Goal: Information Seeking & Learning: Compare options

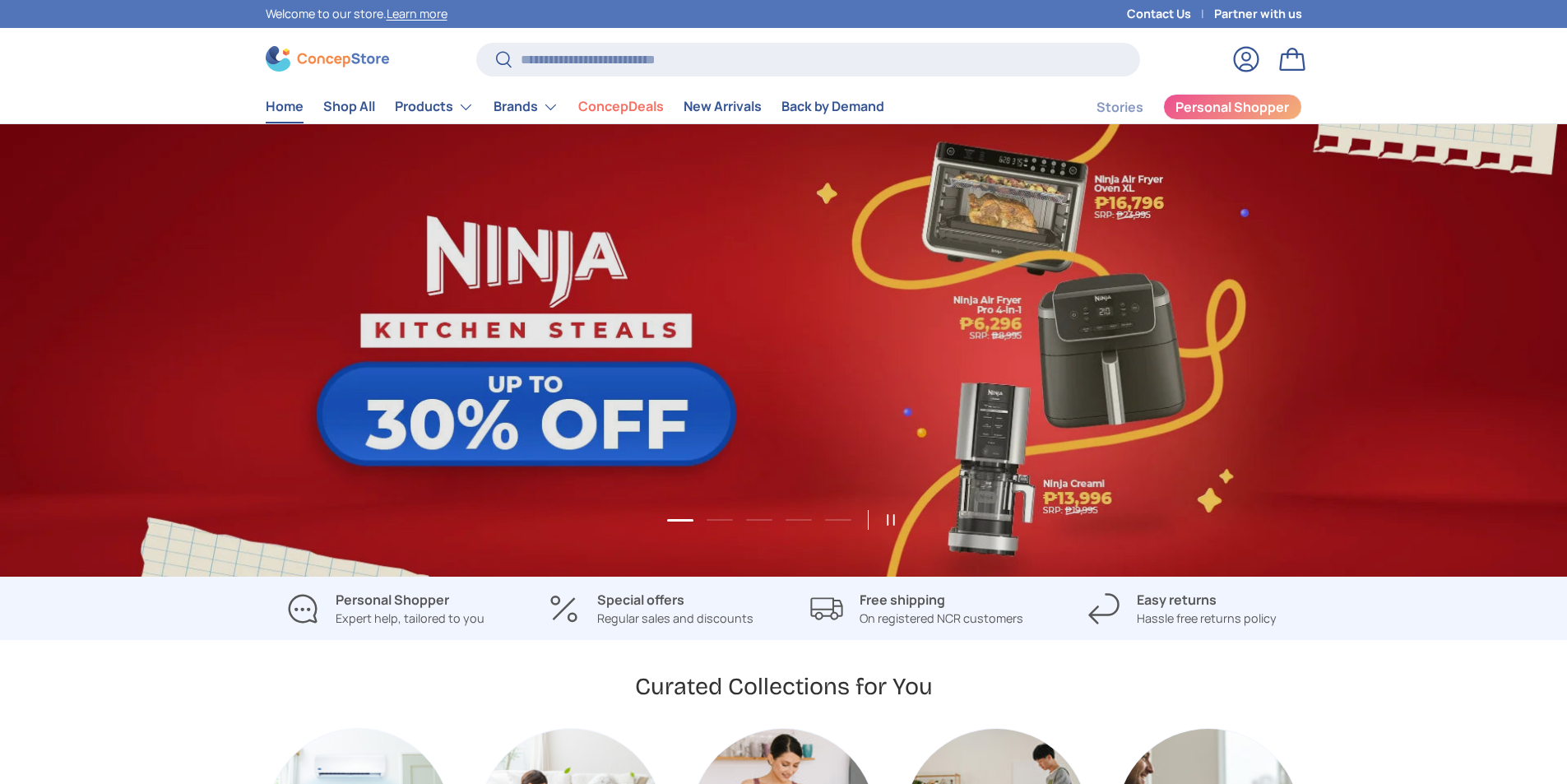
scroll to position [4254, 6726]
click at [571, 55] on input "Search" at bounding box center [807, 59] width 663 height 33
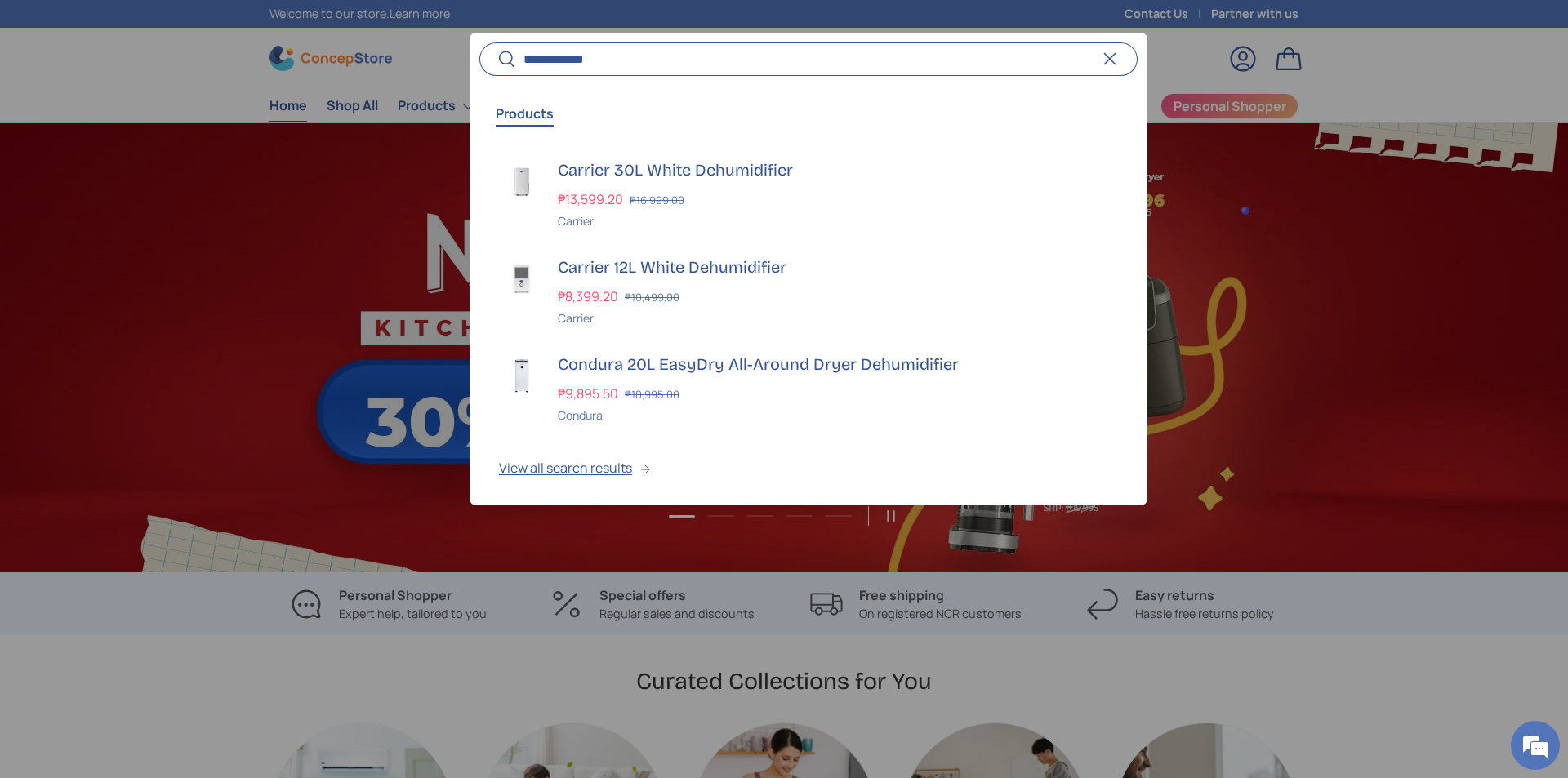
scroll to position [0, 1568]
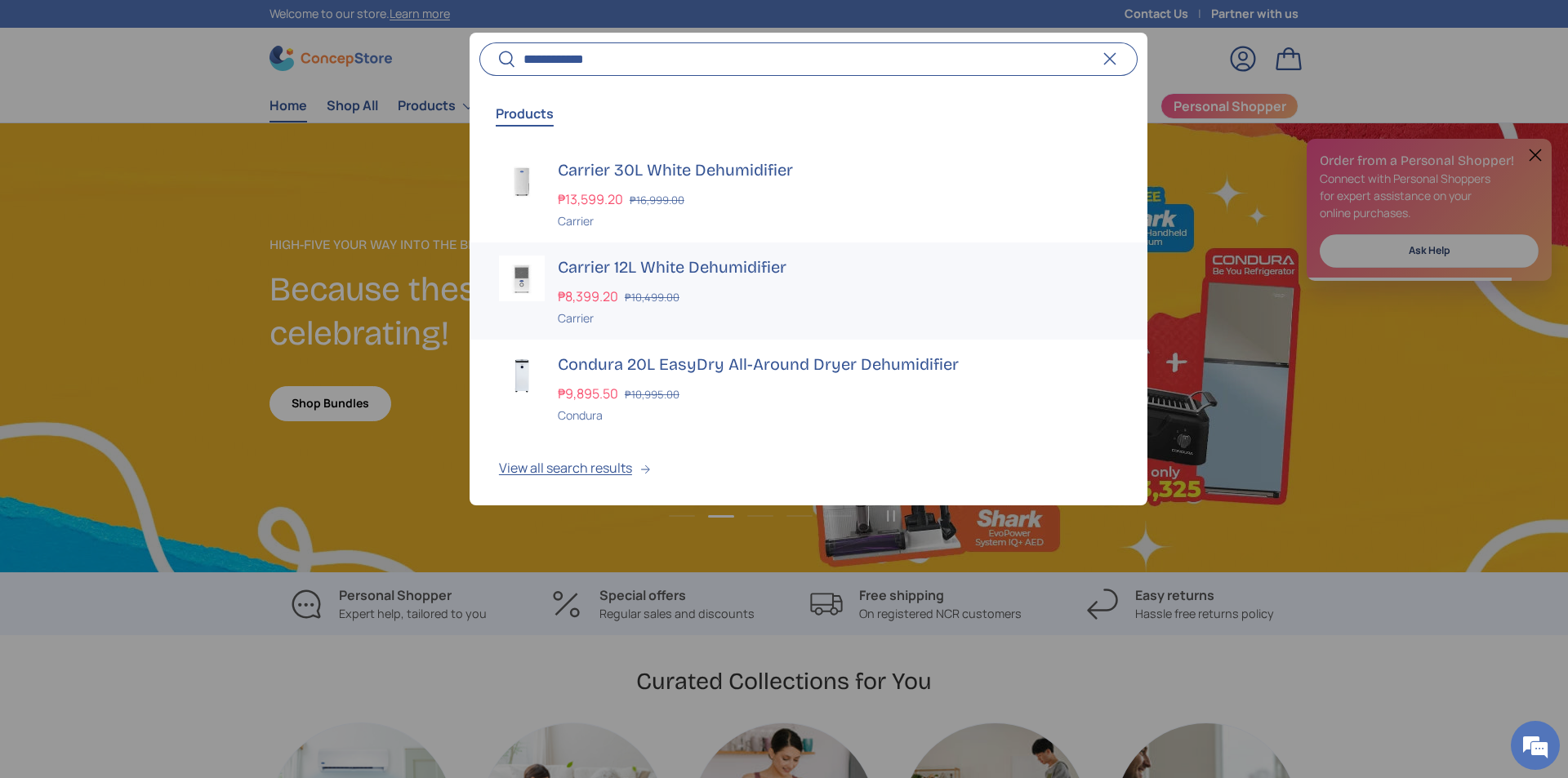
type input "**********"
click at [630, 393] on s "₱10,995.00" at bounding box center [652, 394] width 54 height 14
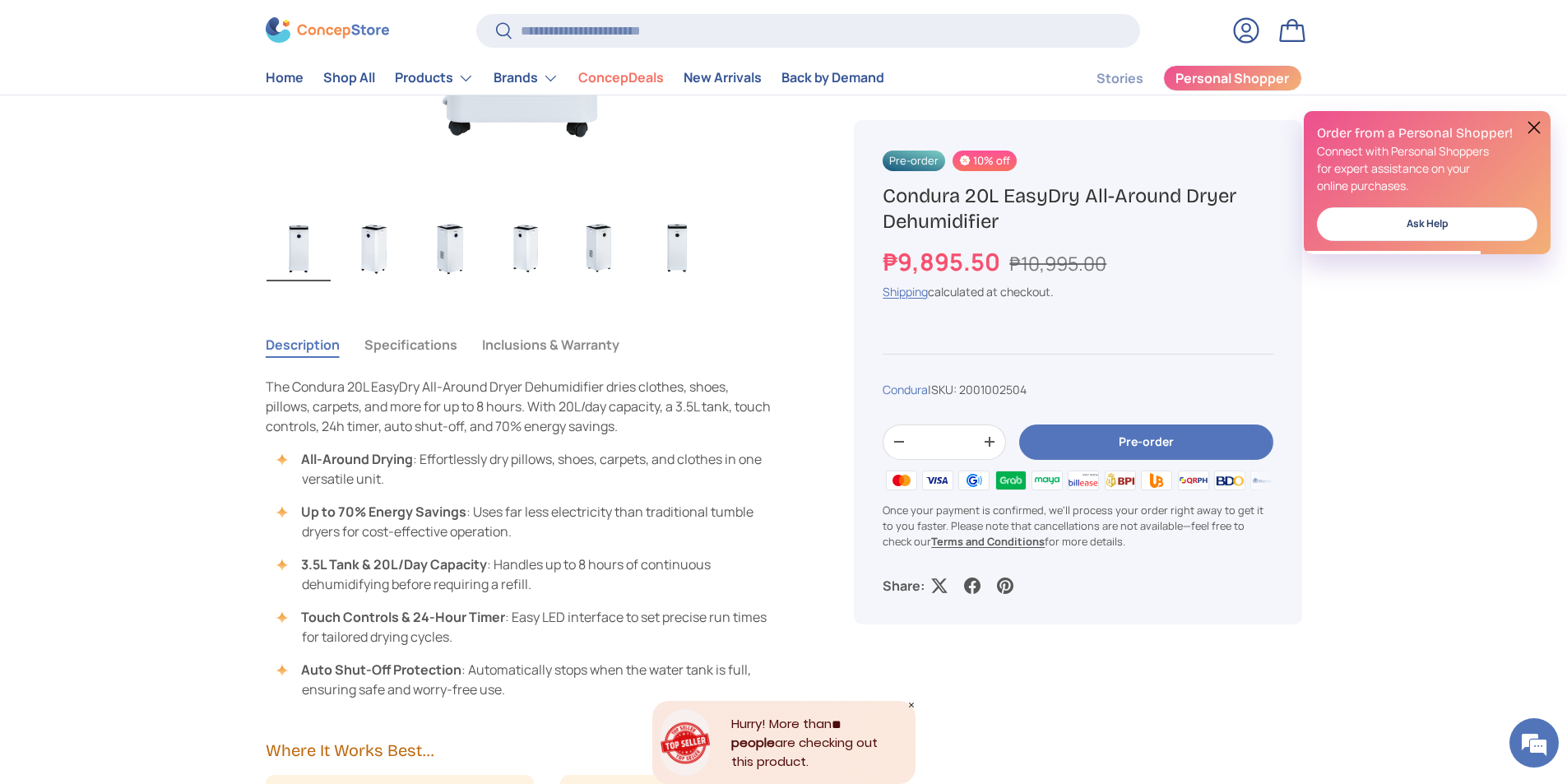
scroll to position [630, 0]
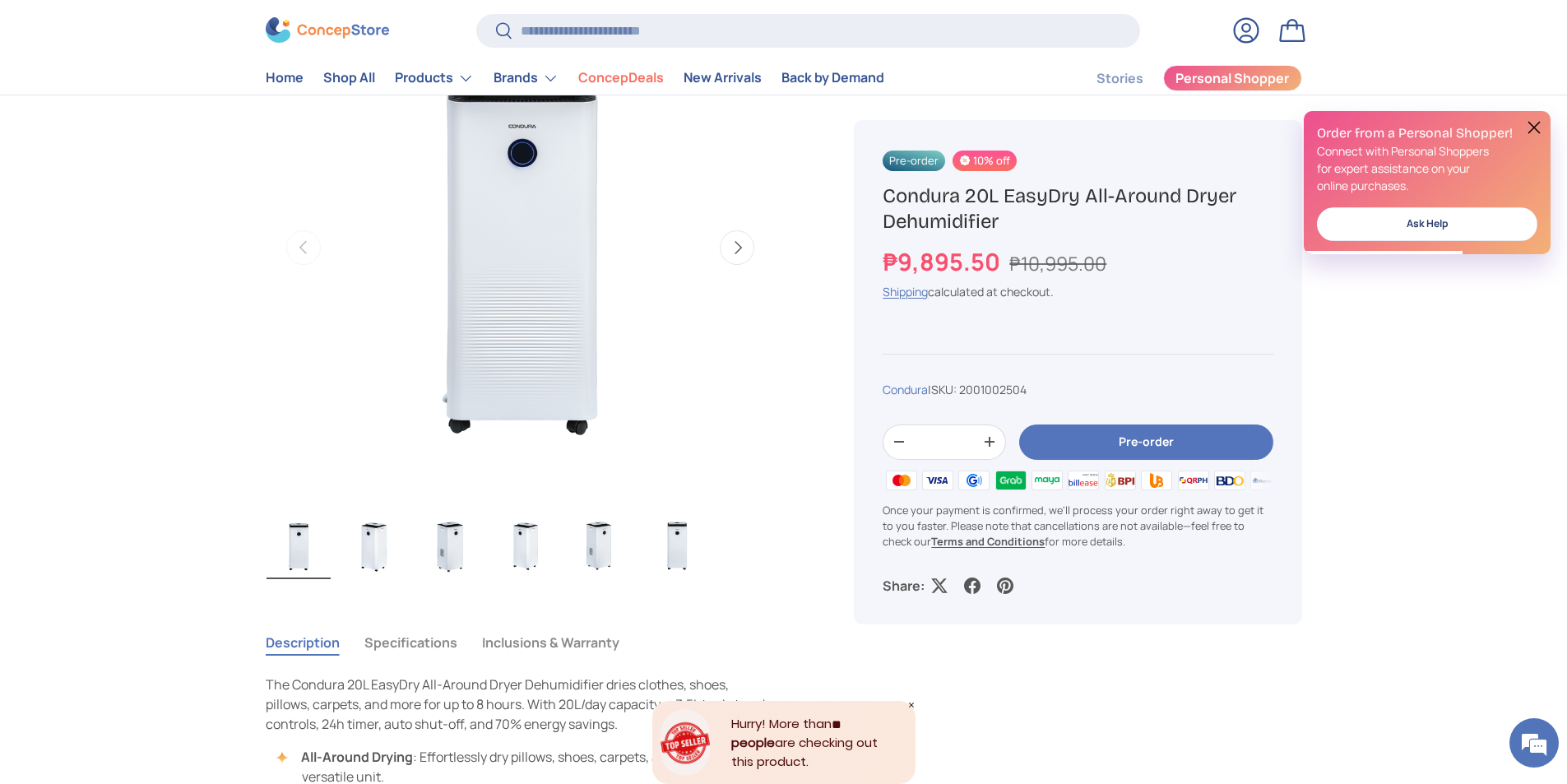
click at [366, 532] on img "Gallery Viewer" at bounding box center [374, 545] width 64 height 66
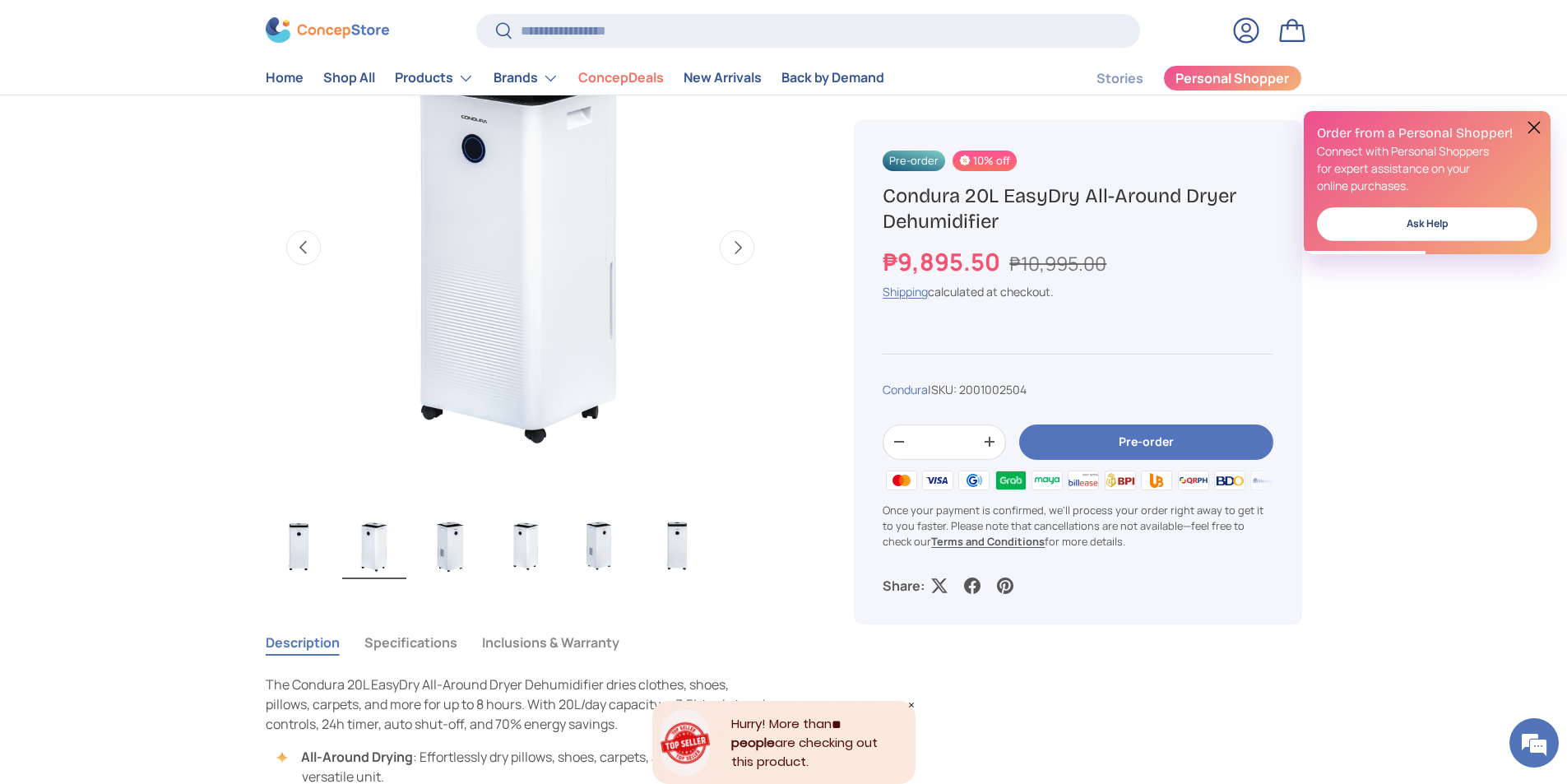
click at [736, 258] on button "Next" at bounding box center [737, 247] width 34 height 34
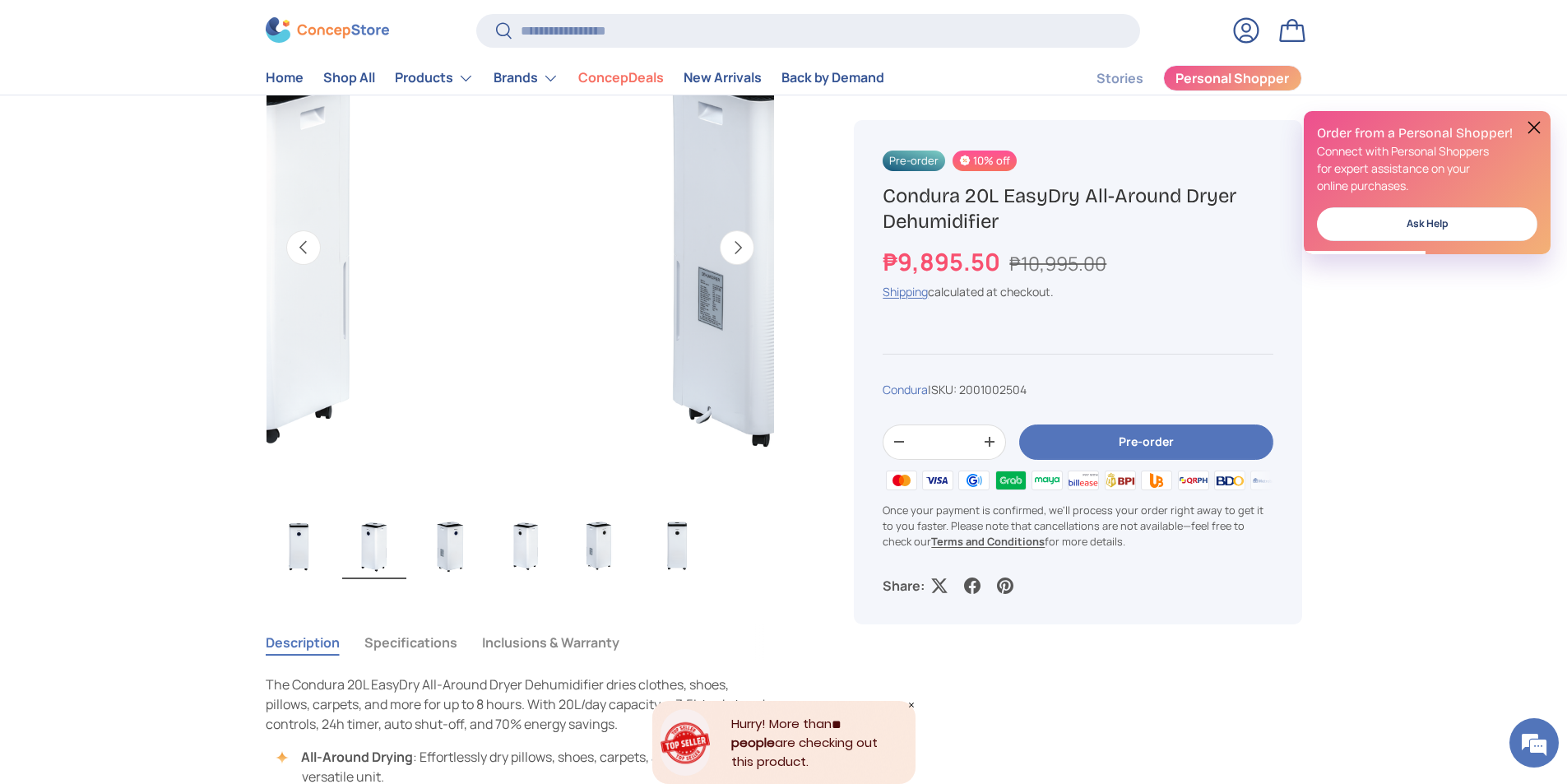
click at [736, 257] on button "Next" at bounding box center [737, 247] width 34 height 34
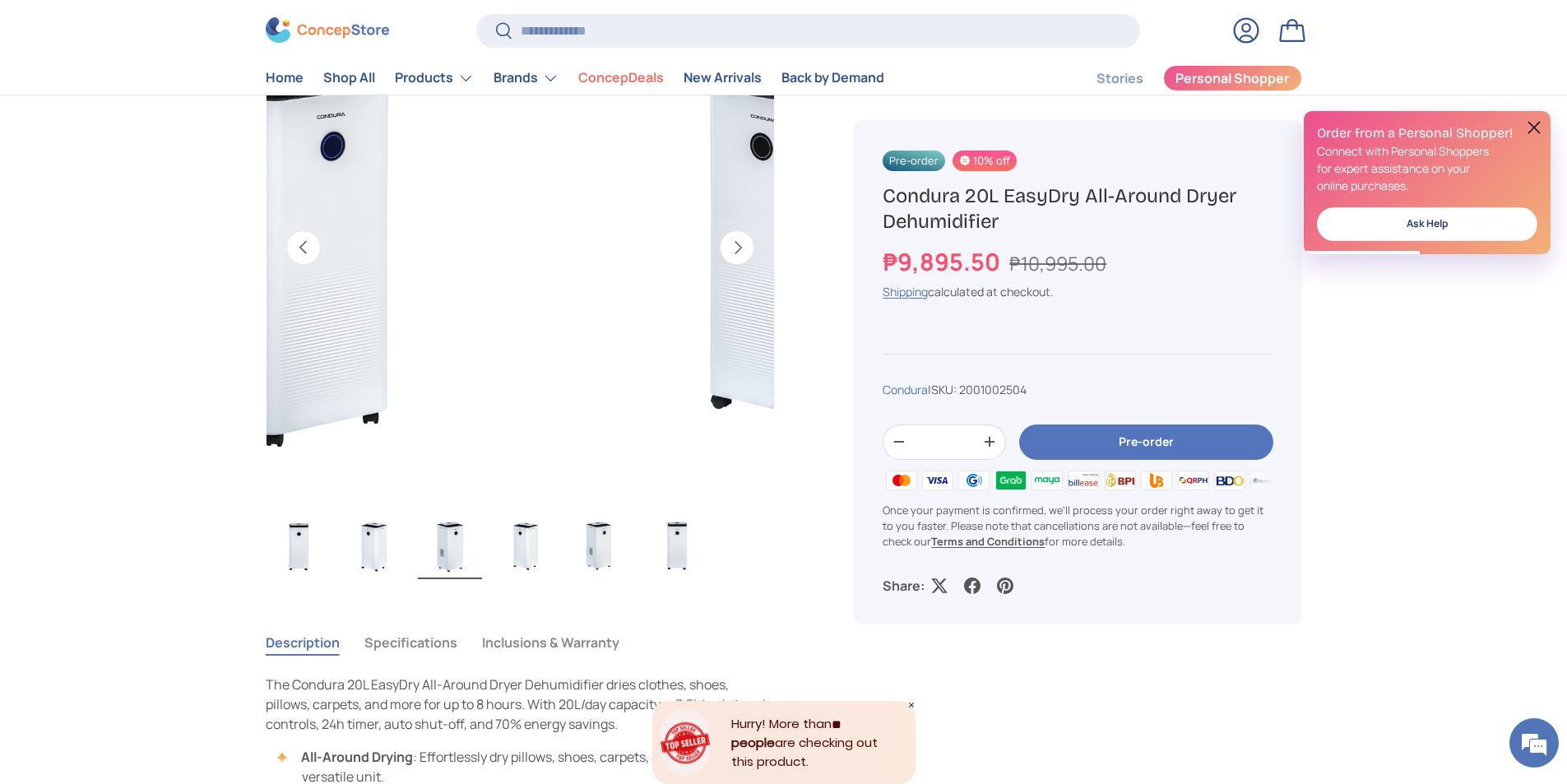
click at [736, 257] on button "Next" at bounding box center [737, 247] width 34 height 34
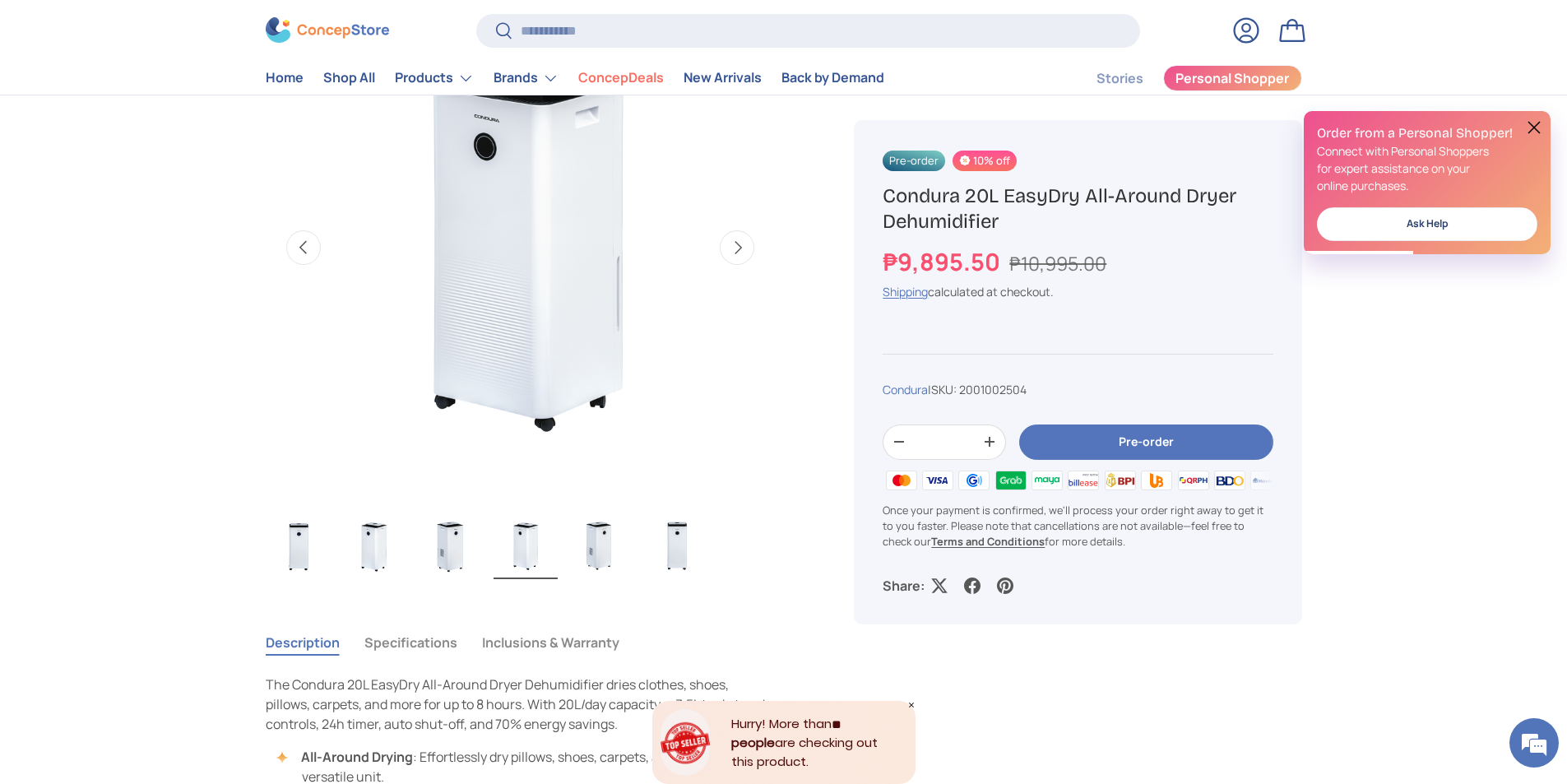
scroll to position [0, 1554]
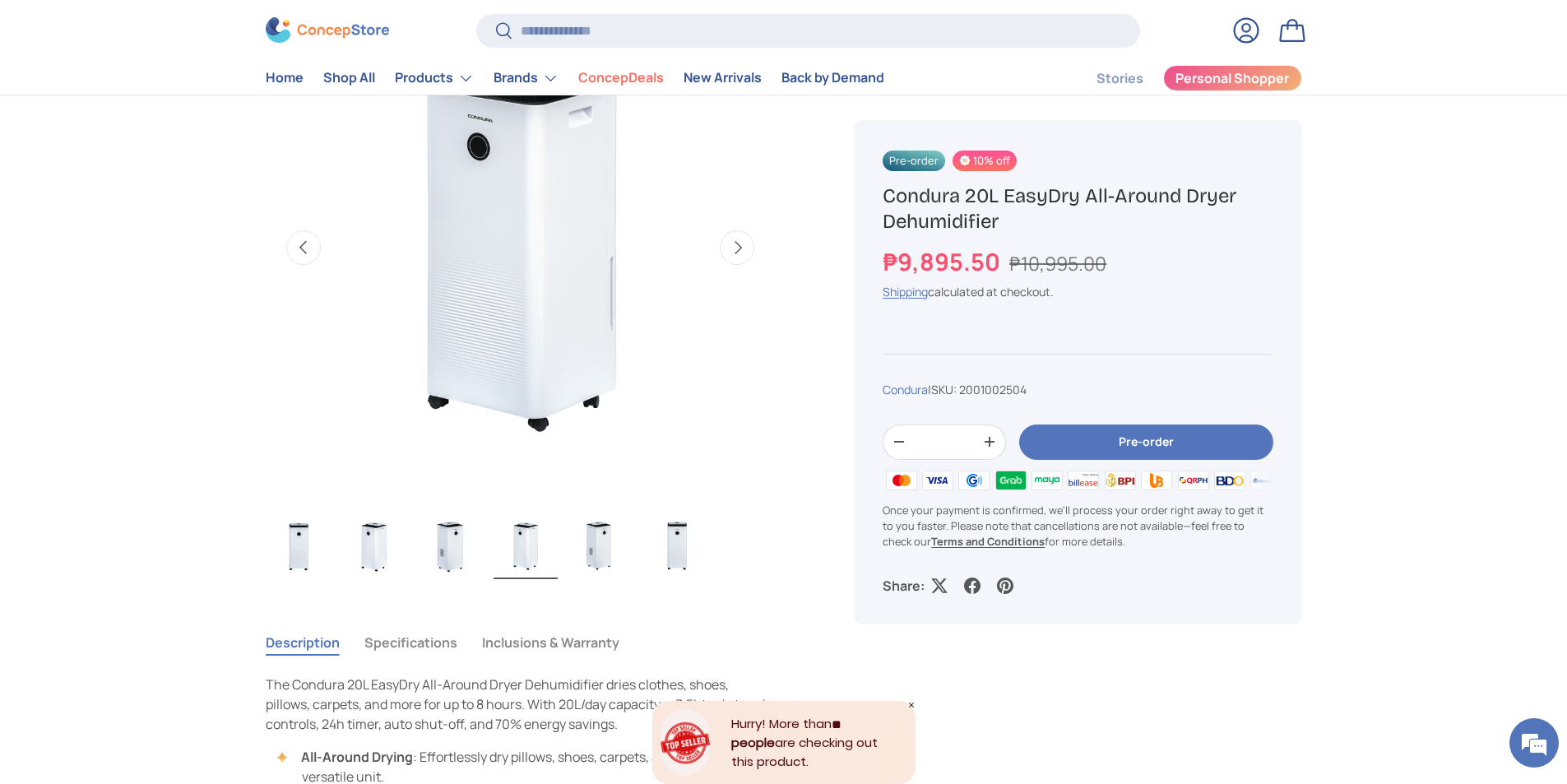
click at [597, 543] on img "Gallery Viewer" at bounding box center [601, 545] width 64 height 66
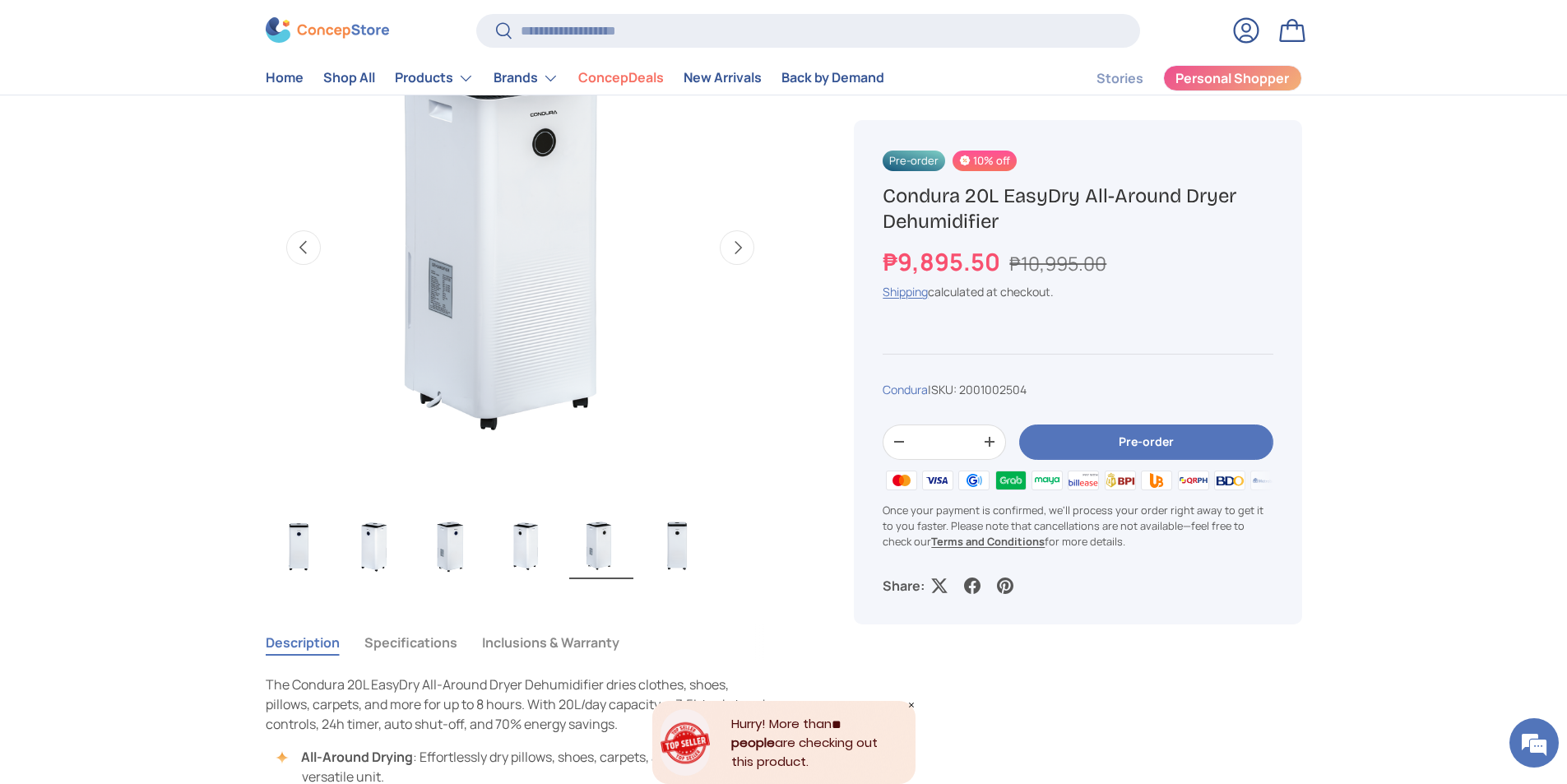
click at [685, 545] on img "Gallery Viewer" at bounding box center [677, 545] width 64 height 66
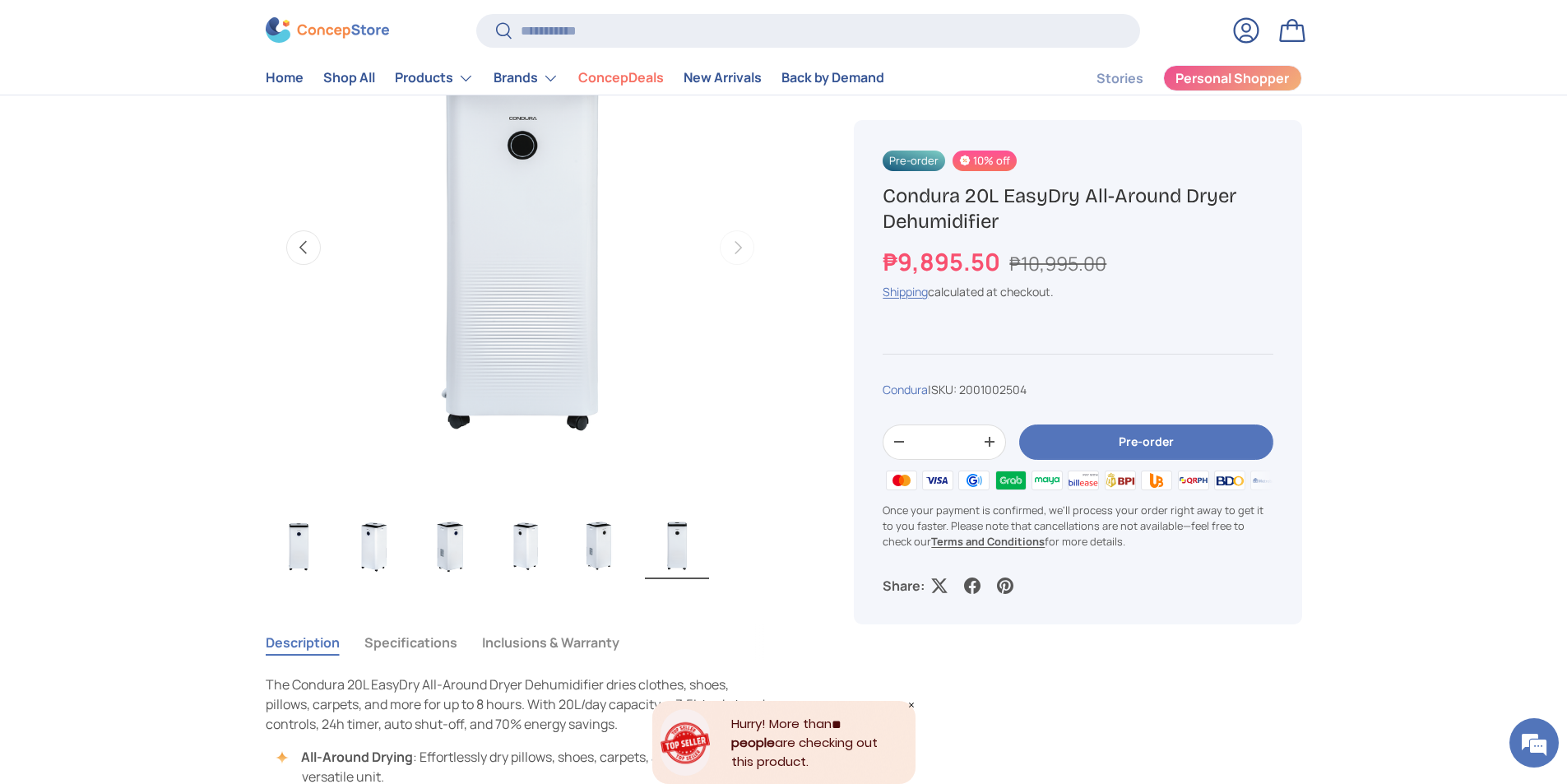
click at [1262, 481] on img at bounding box center [1266, 480] width 36 height 25
drag, startPoint x: 1218, startPoint y: 480, endPoint x: 1228, endPoint y: 480, distance: 10.0
click at [1218, 480] on img at bounding box center [1230, 480] width 36 height 25
click at [1243, 484] on img at bounding box center [1230, 480] width 36 height 25
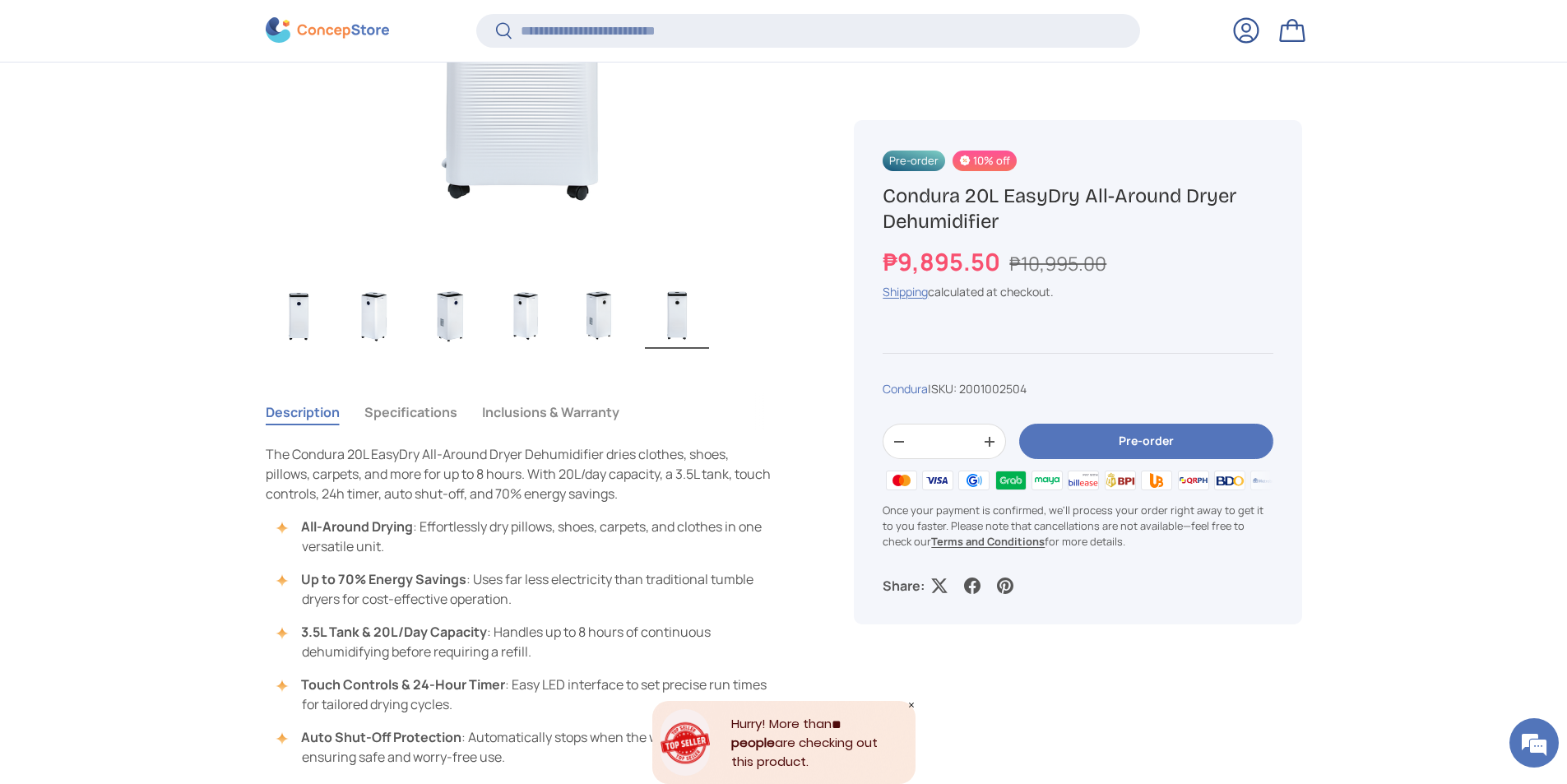
scroll to position [1086, 0]
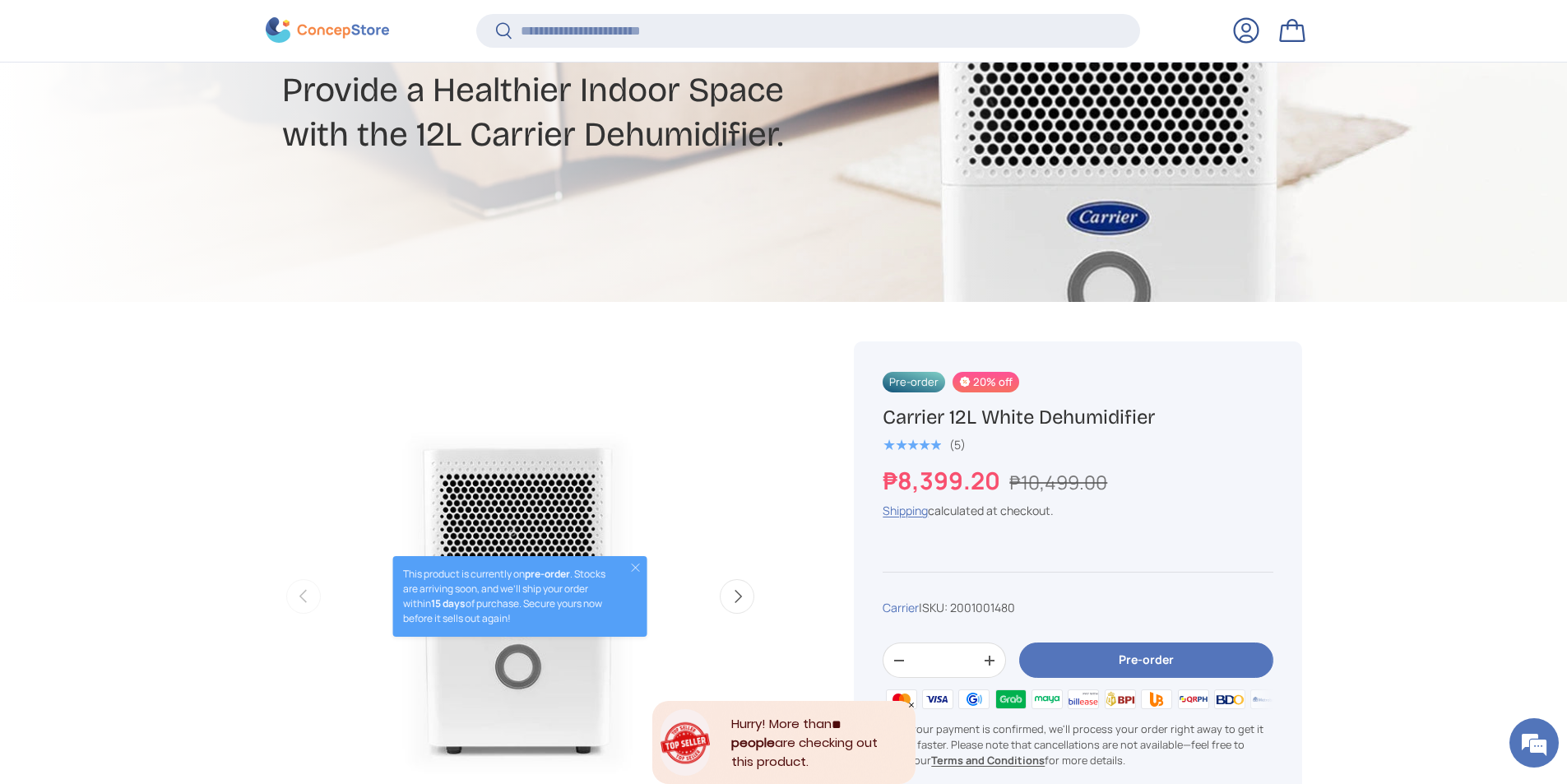
scroll to position [727, 0]
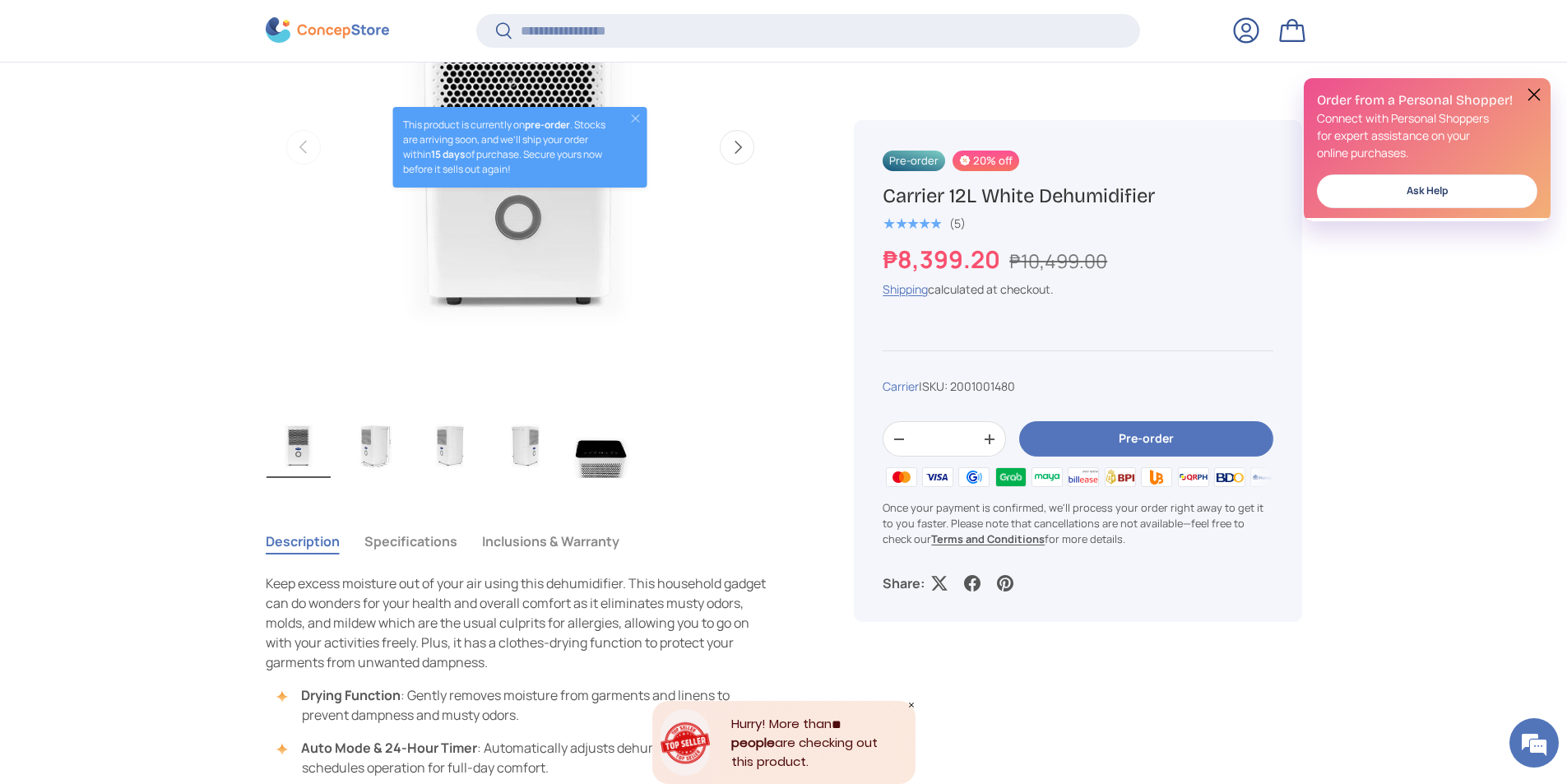
click at [398, 452] on img "Gallery Viewer" at bounding box center [374, 445] width 64 height 66
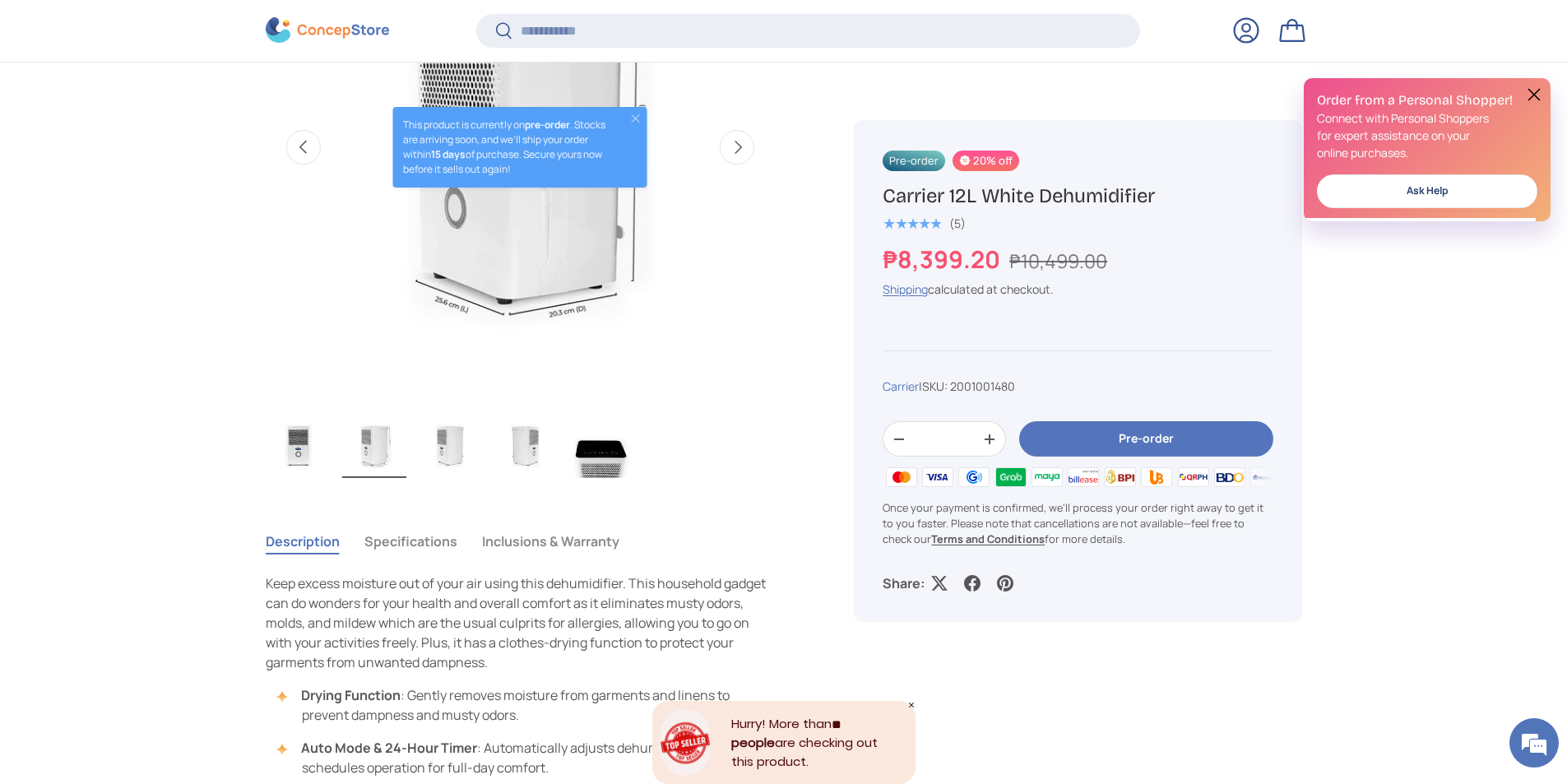
click at [438, 443] on img "Gallery Viewer" at bounding box center [450, 445] width 64 height 66
click at [379, 445] on img "Gallery Viewer" at bounding box center [374, 445] width 64 height 66
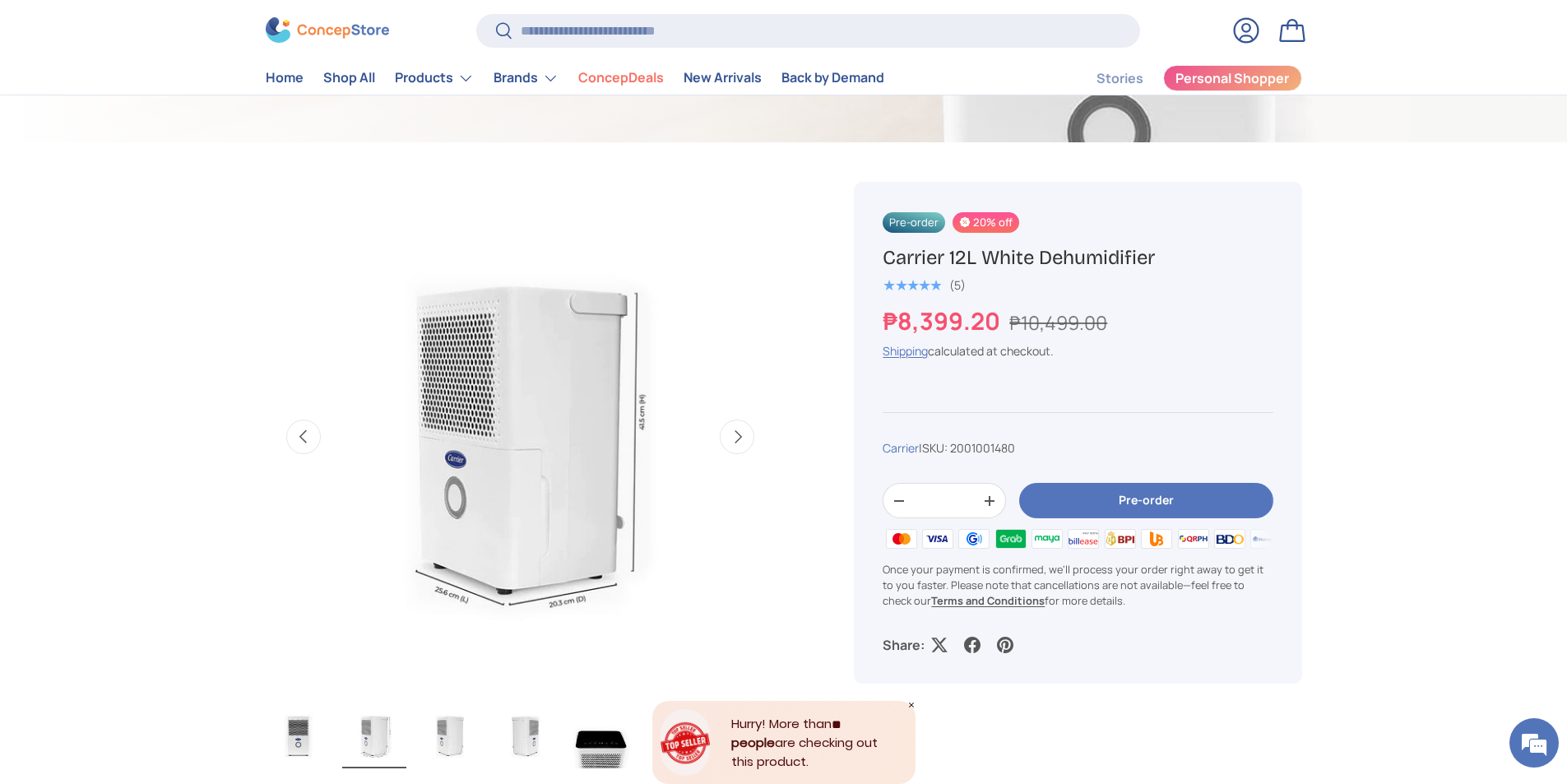
scroll to position [463, 0]
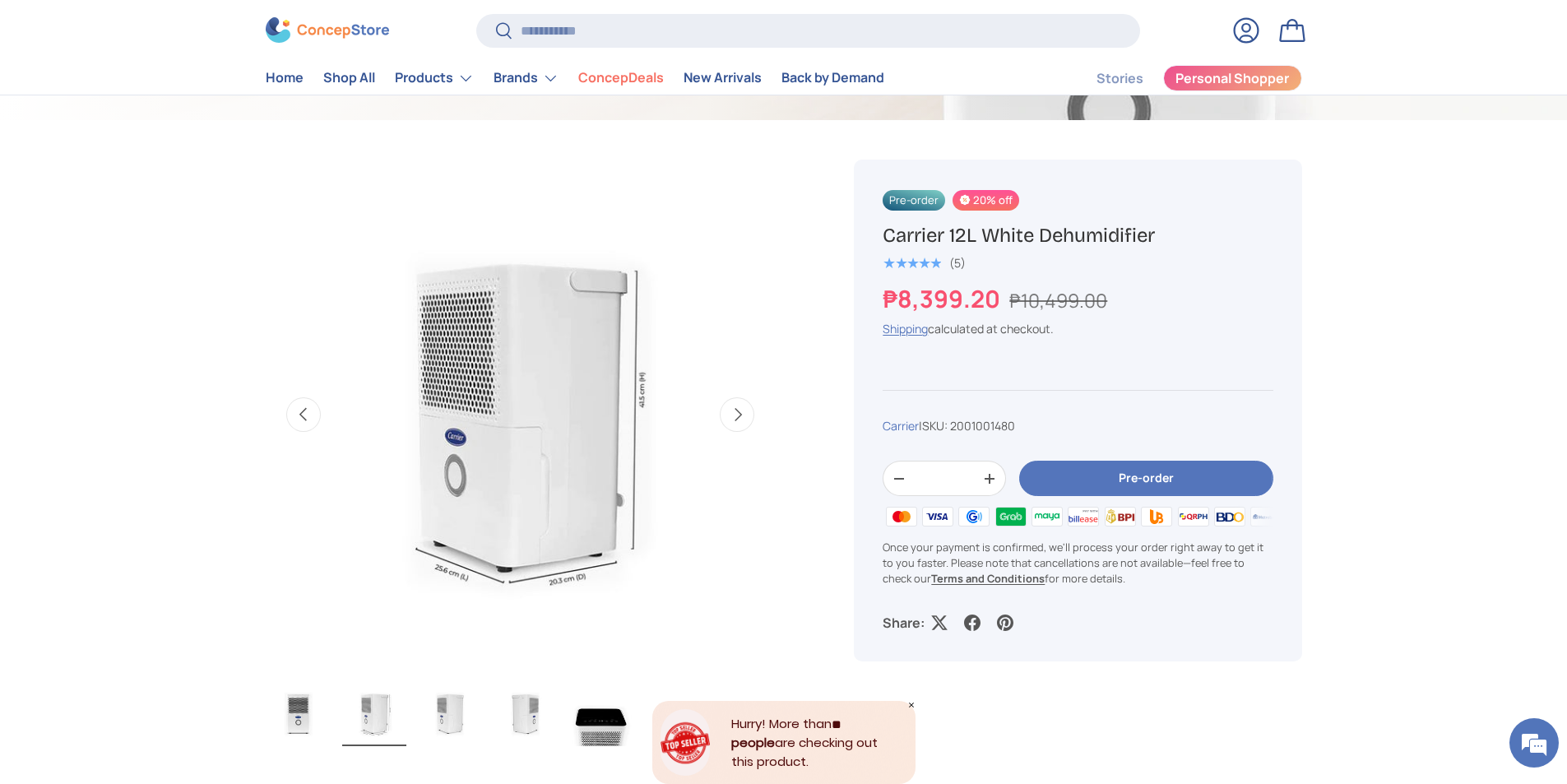
click at [1257, 515] on img at bounding box center [1266, 516] width 36 height 25
